Goal: Transaction & Acquisition: Download file/media

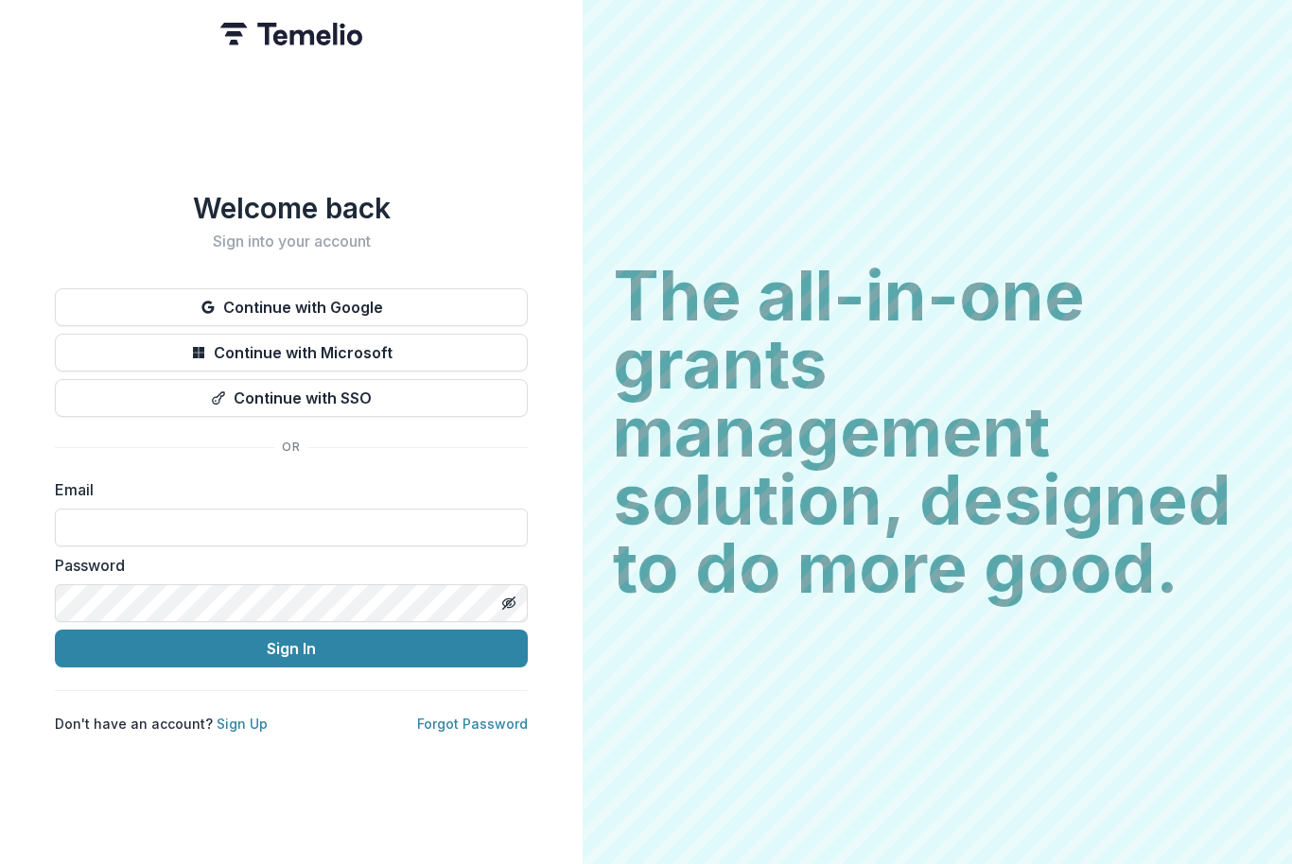
scroll to position [260, 0]
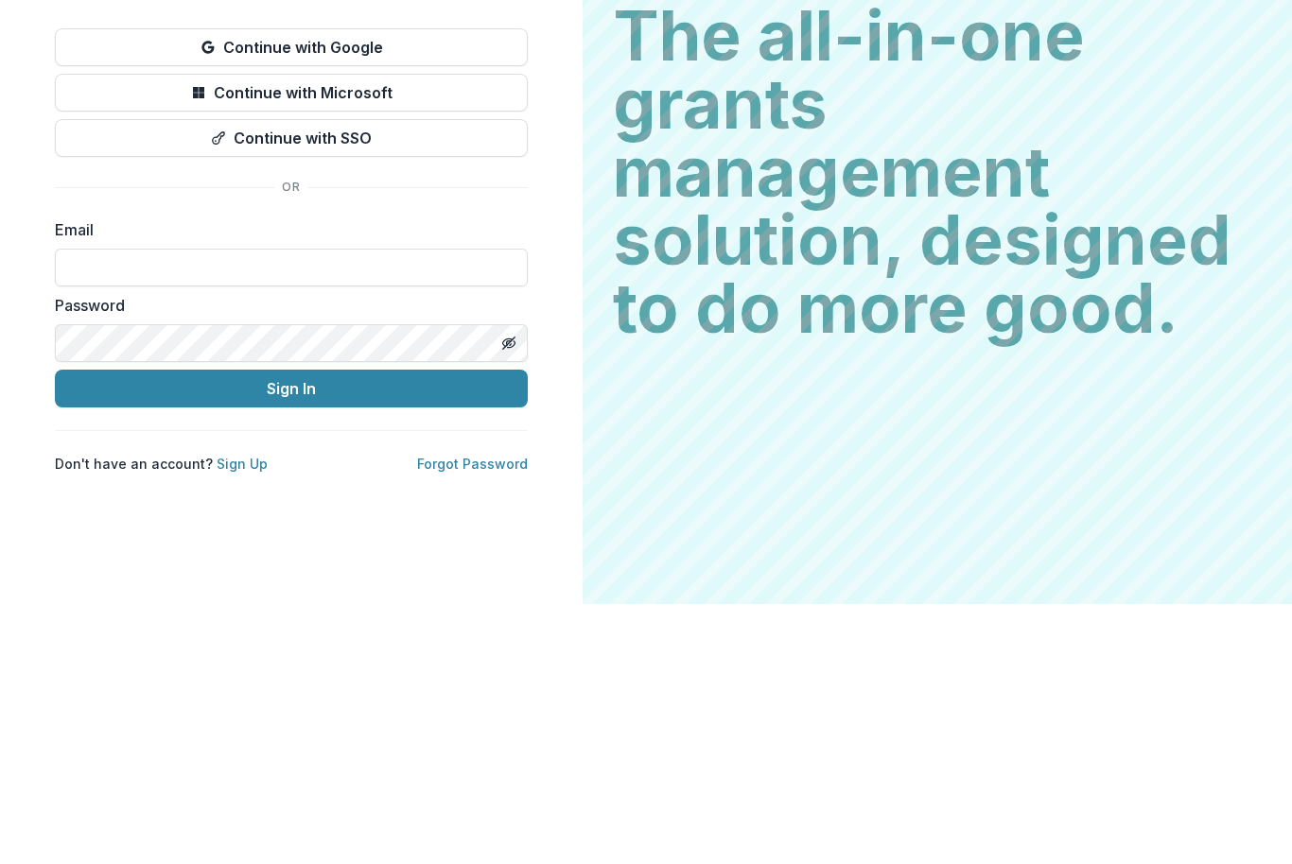
type input "**********"
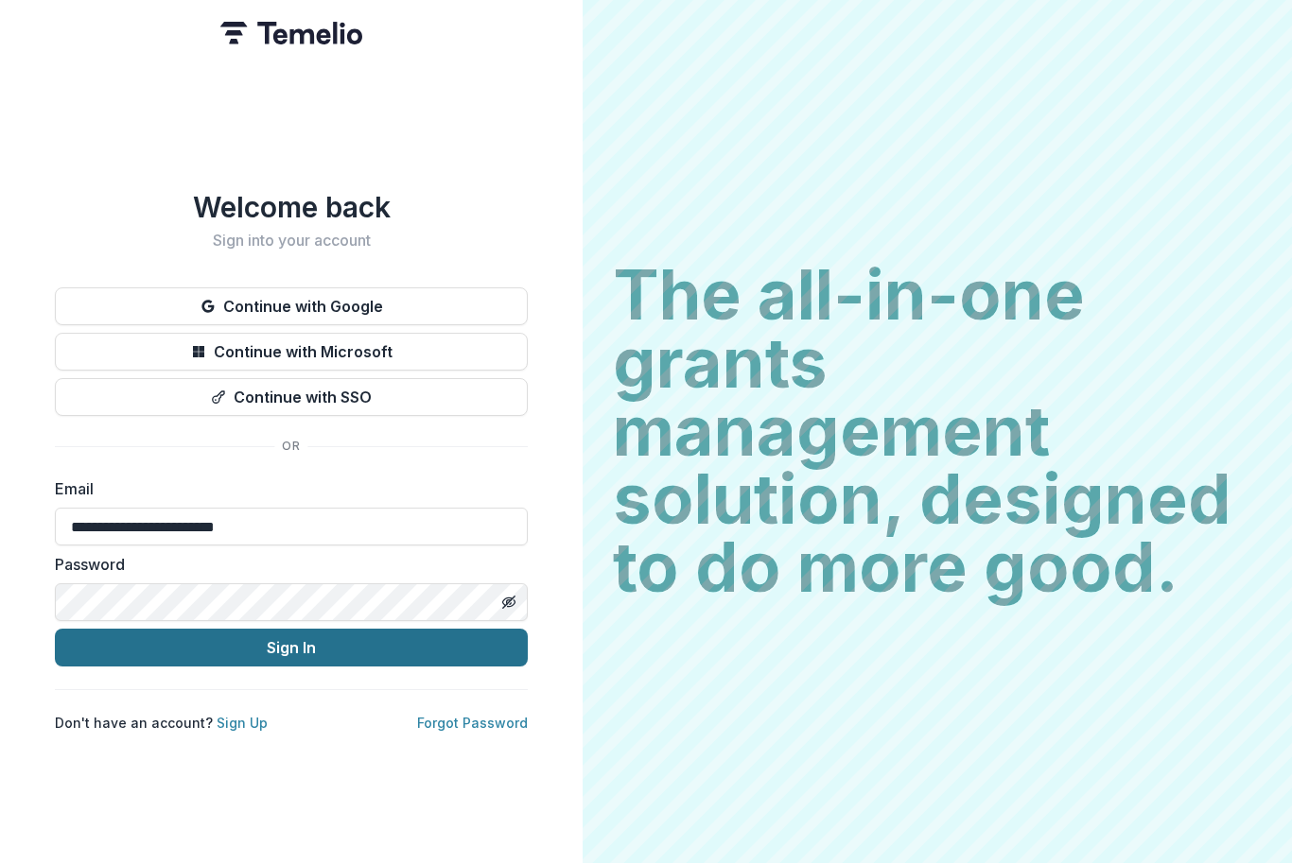
click at [305, 632] on button "Sign In" at bounding box center [291, 649] width 473 height 38
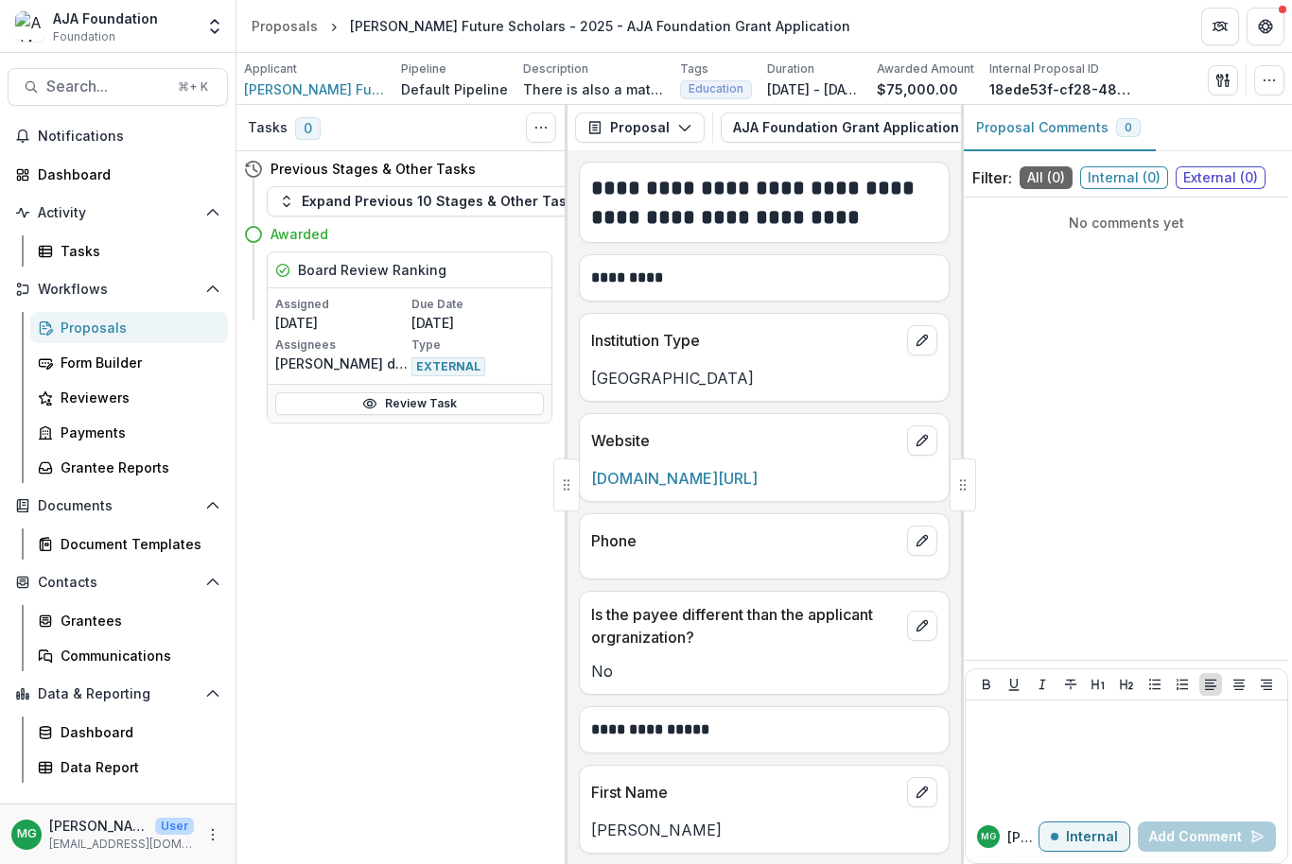
click at [123, 334] on div "Proposals" at bounding box center [137, 328] width 152 height 20
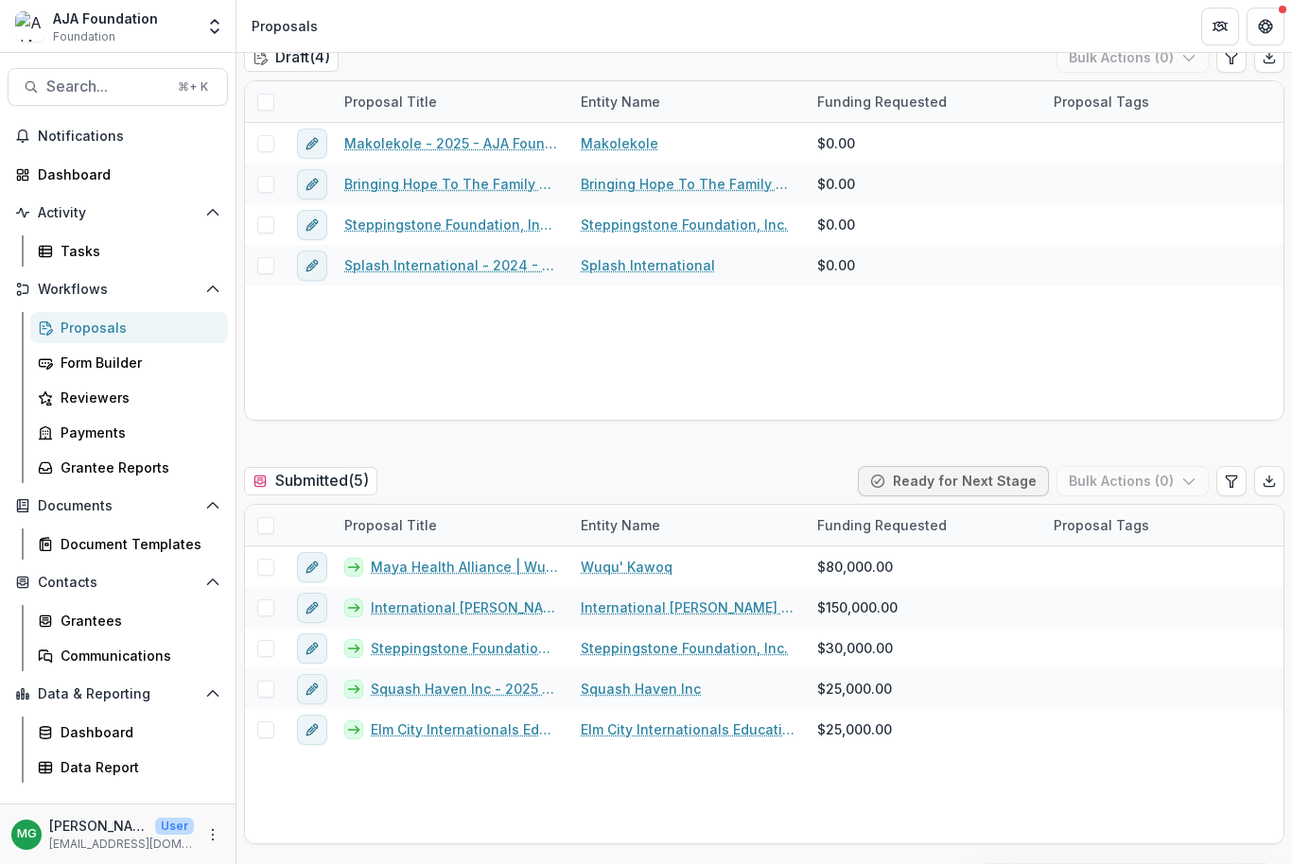
scroll to position [215, 0]
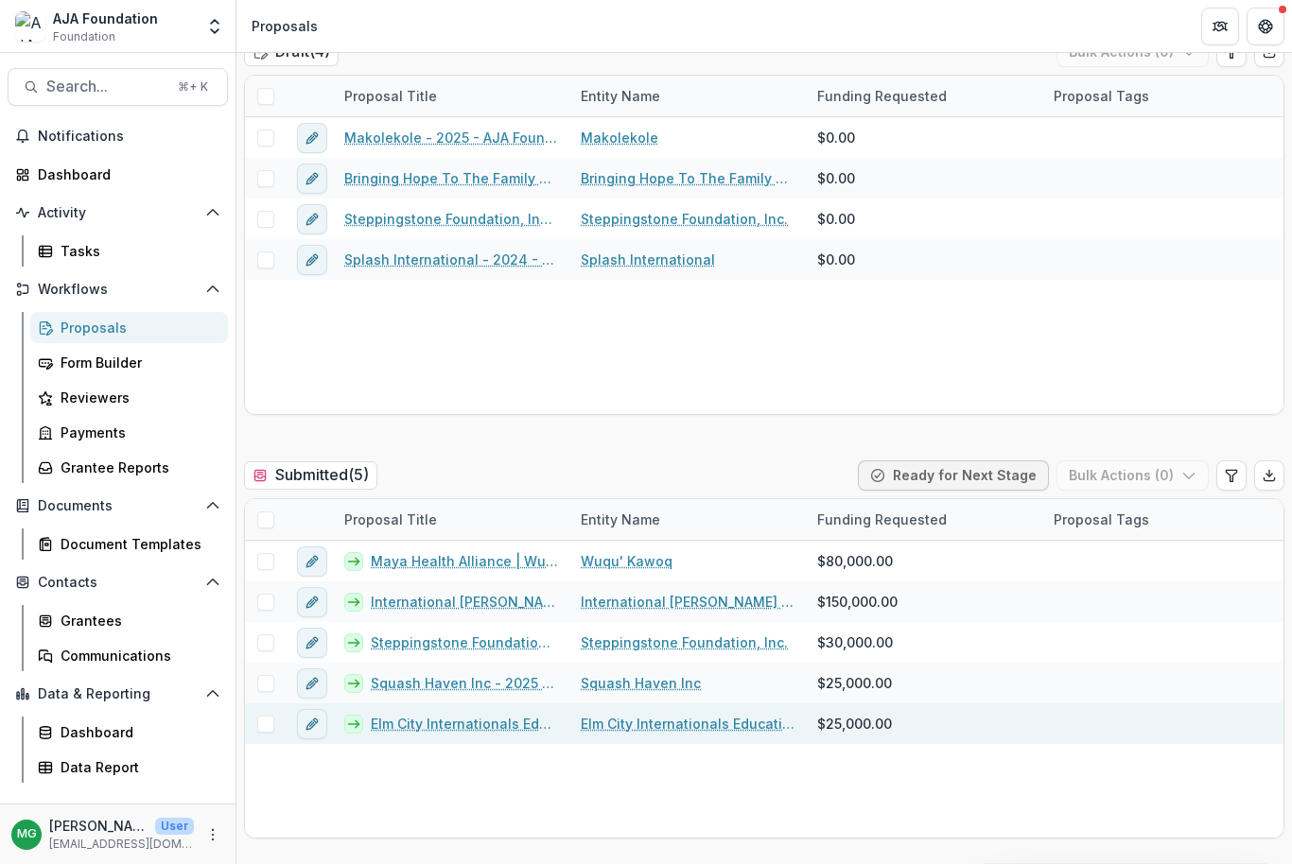
click at [496, 731] on link "Elm City Internationals Educational Success Through Soccer Inc - 2025 - AJA Fou…" at bounding box center [464, 724] width 187 height 20
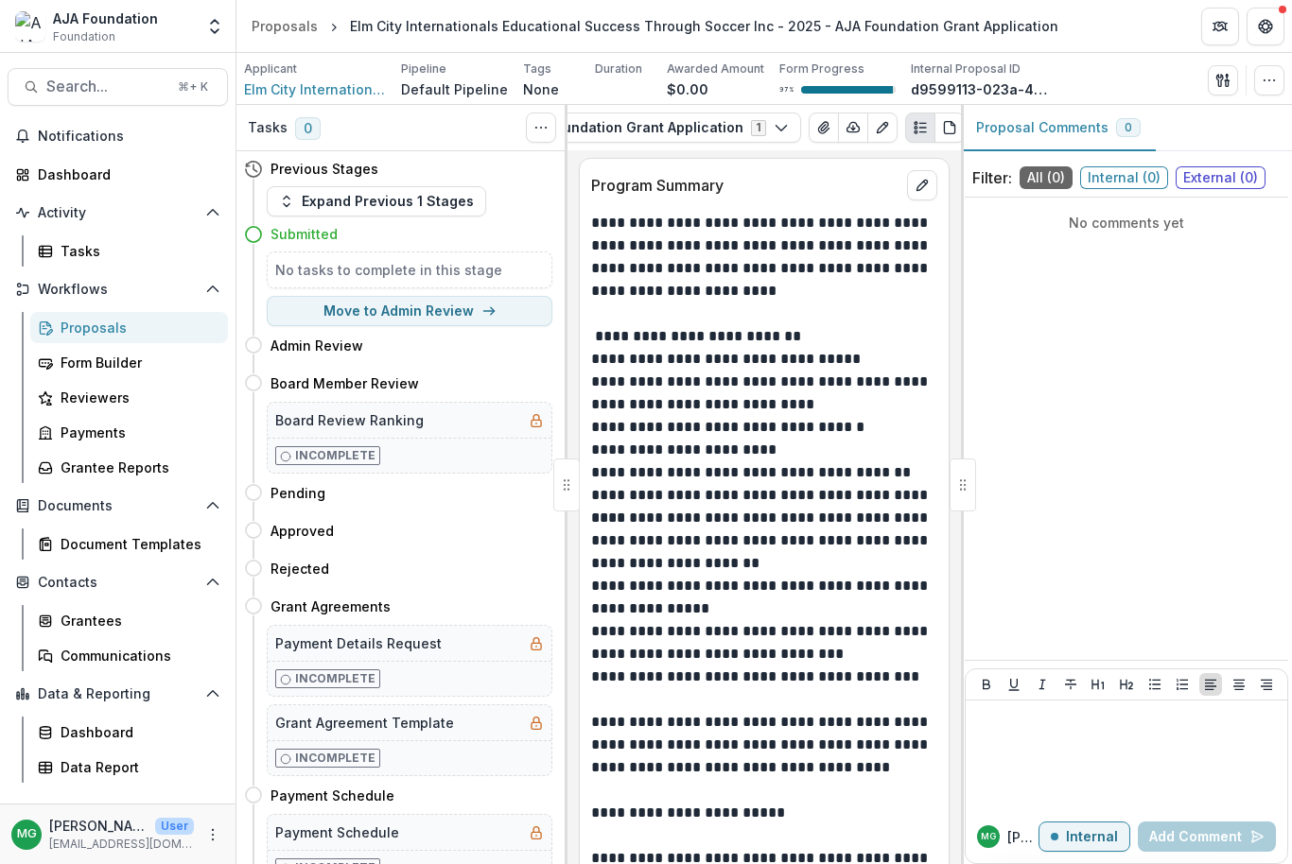
scroll to position [0, 214]
click at [847, 129] on icon "button" at bounding box center [854, 127] width 15 height 15
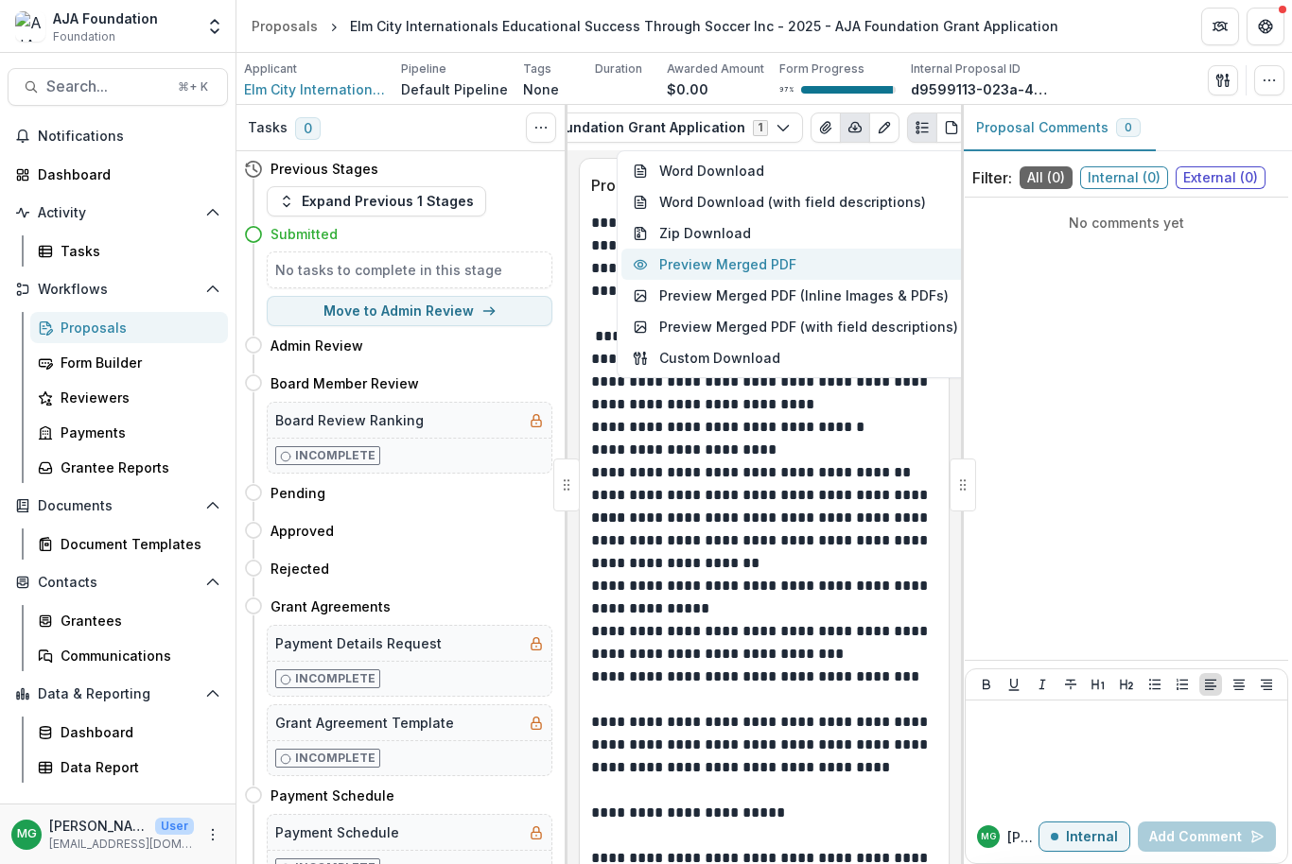
click at [757, 272] on button "Preview Merged PDF" at bounding box center [795, 264] width 348 height 31
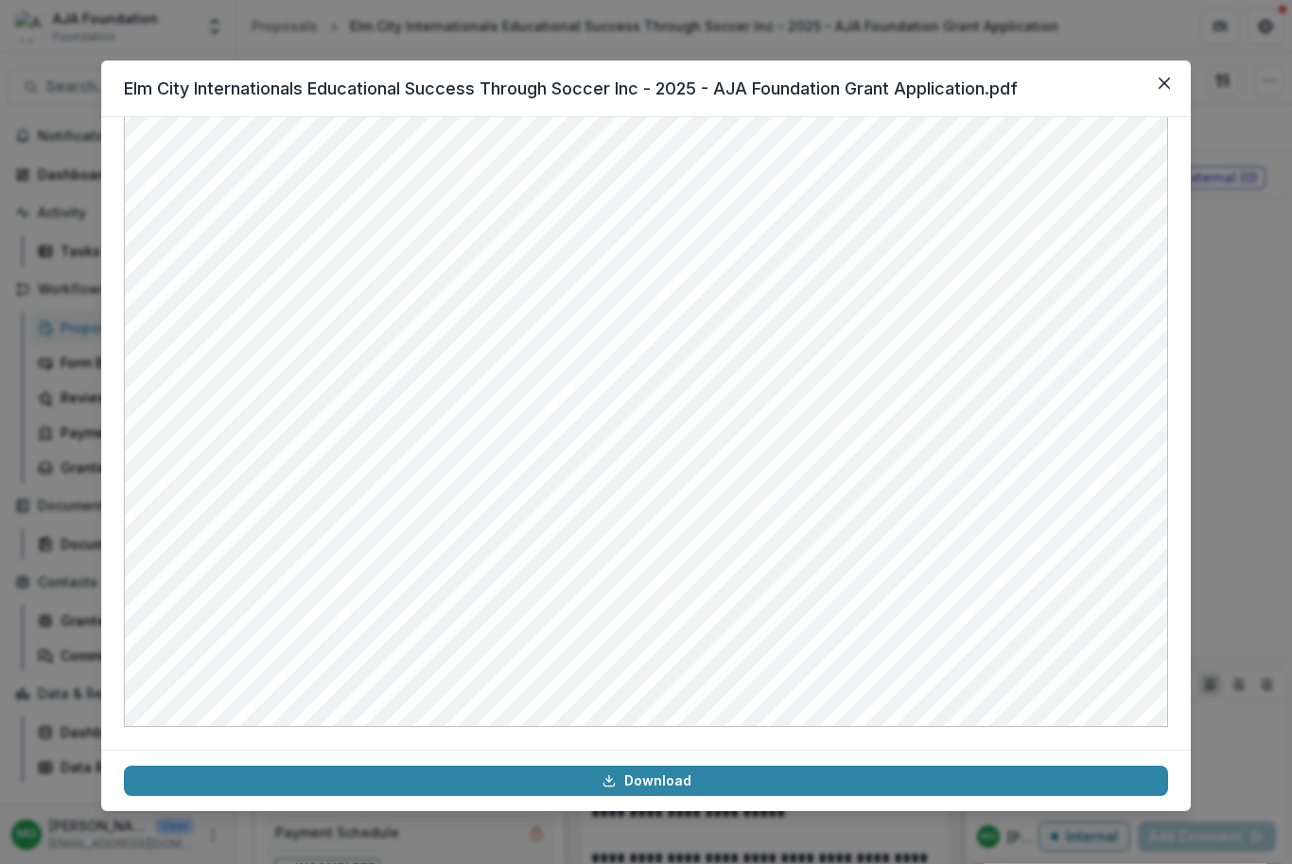
scroll to position [890, 0]
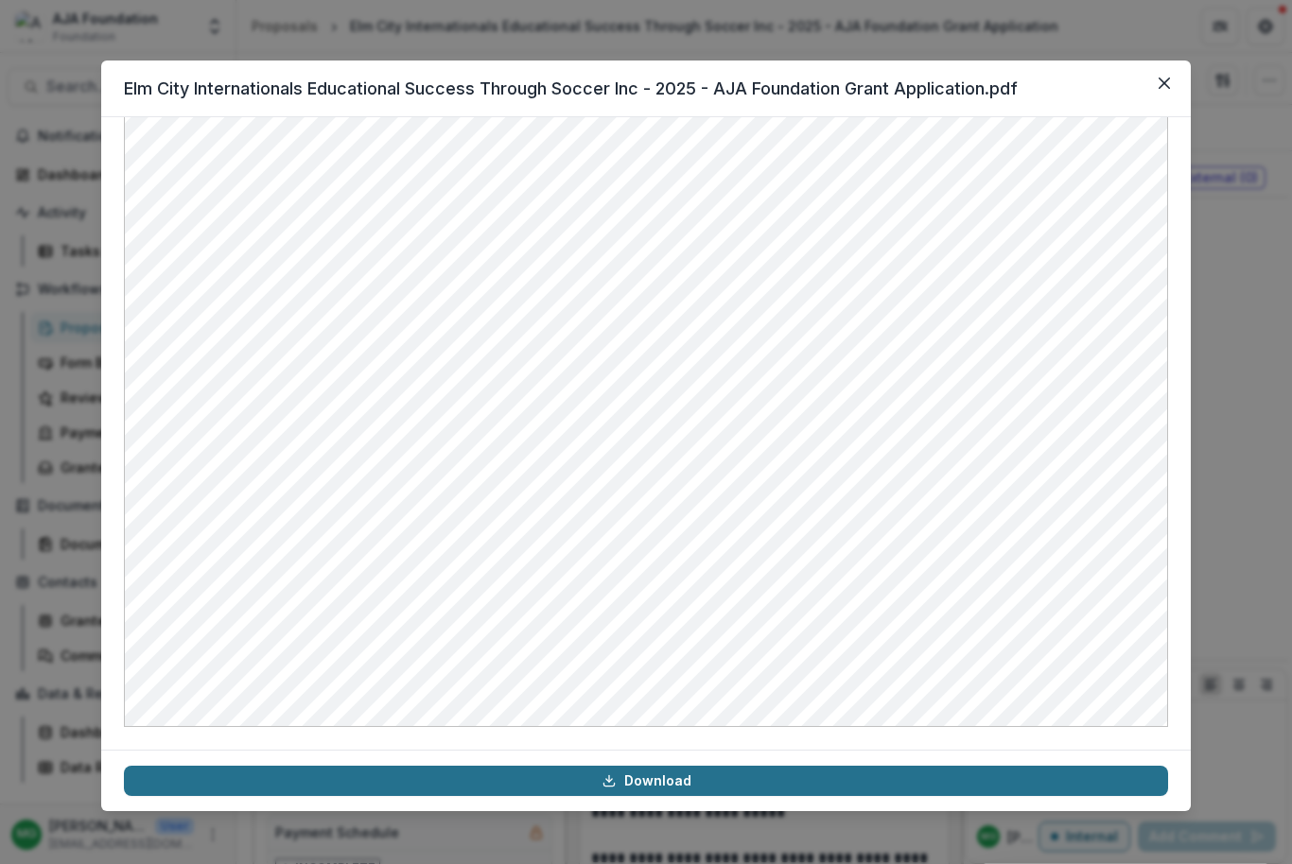
click at [656, 788] on link "Download" at bounding box center [646, 781] width 1044 height 30
